Goal: Check status: Check status

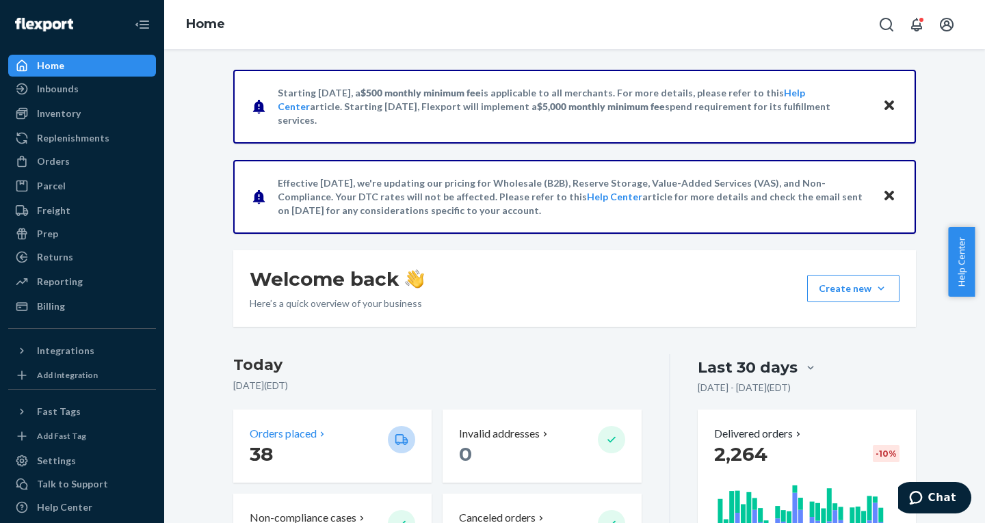
click at [301, 467] on div "Orders placed 38" at bounding box center [332, 446] width 198 height 73
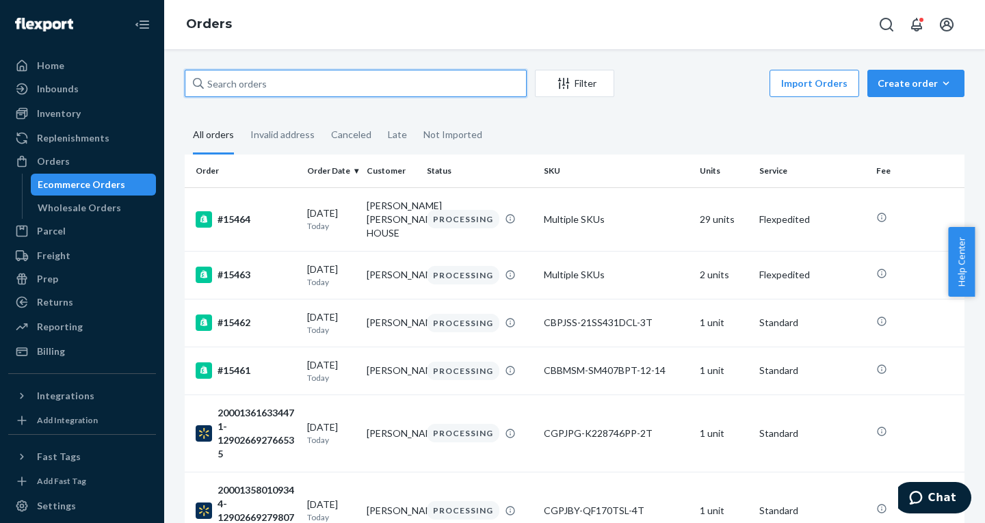
click at [276, 84] on input "text" at bounding box center [356, 83] width 342 height 27
paste input "129026478495695"
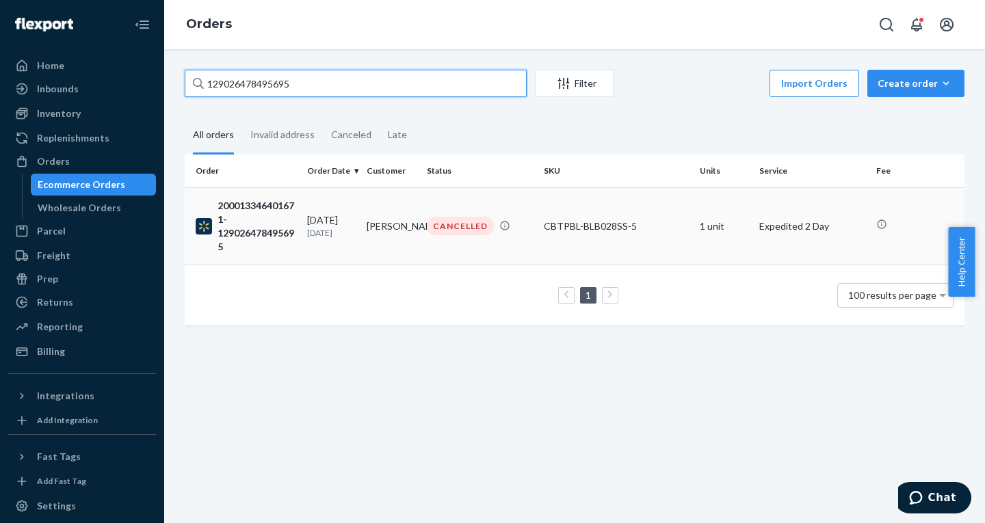
type input "129026478495695"
click at [252, 218] on div "200013346401671-129026478495695" at bounding box center [246, 226] width 101 height 55
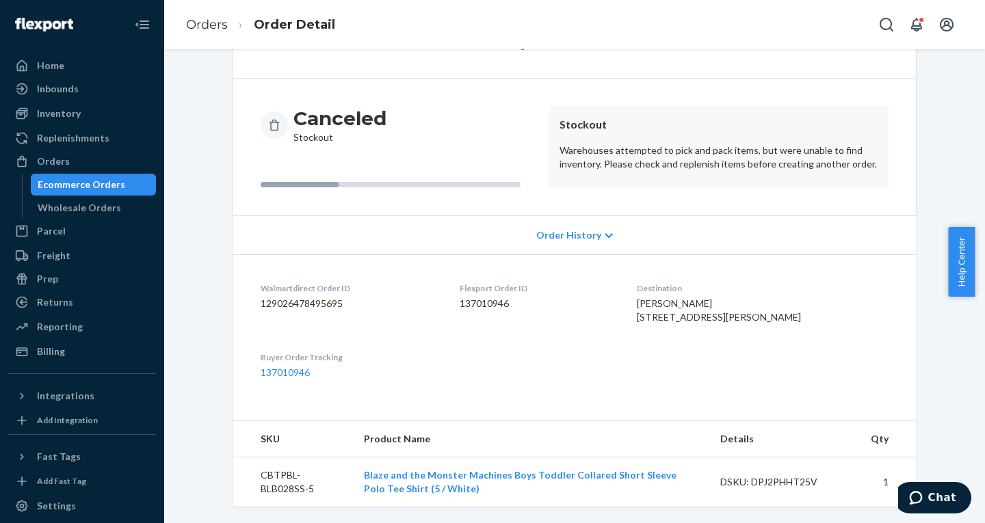
scroll to position [116, 0]
drag, startPoint x: 312, startPoint y: 492, endPoint x: 249, endPoint y: 480, distance: 64.0
click at [249, 480] on td "CBTPBL-BLB028SS-5" at bounding box center [293, 483] width 120 height 50
copy td "CBTPBL-BLB028SS-5"
click at [56, 116] on div "Inventory" at bounding box center [59, 114] width 44 height 14
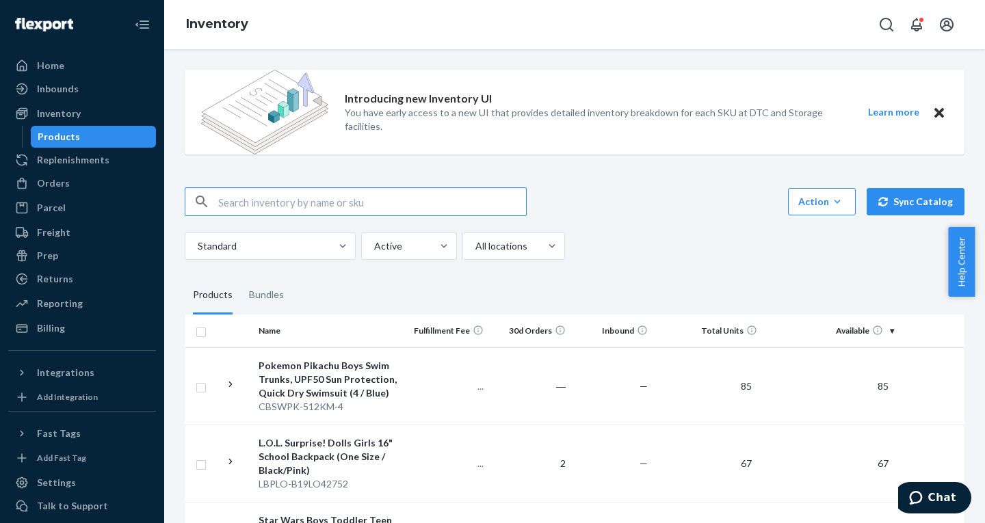
click at [254, 210] on input "text" at bounding box center [372, 201] width 308 height 27
type input "CBTPBL-BLB028SS-5"
